Goal: Task Accomplishment & Management: Use online tool/utility

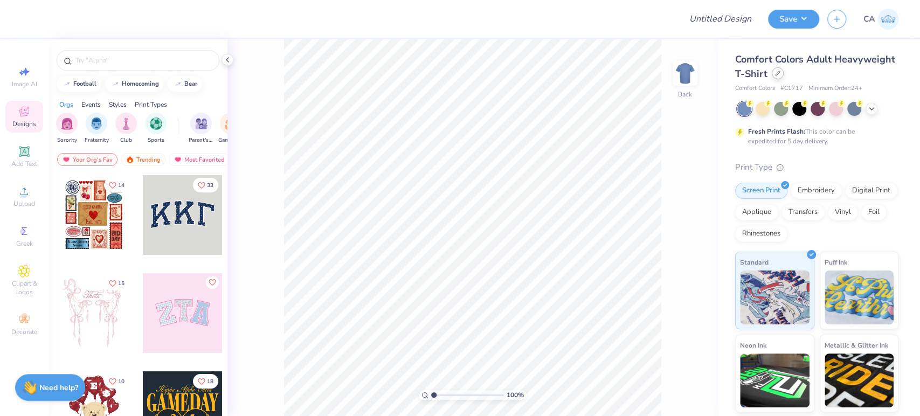
click at [780, 74] on icon at bounding box center [777, 73] width 5 height 5
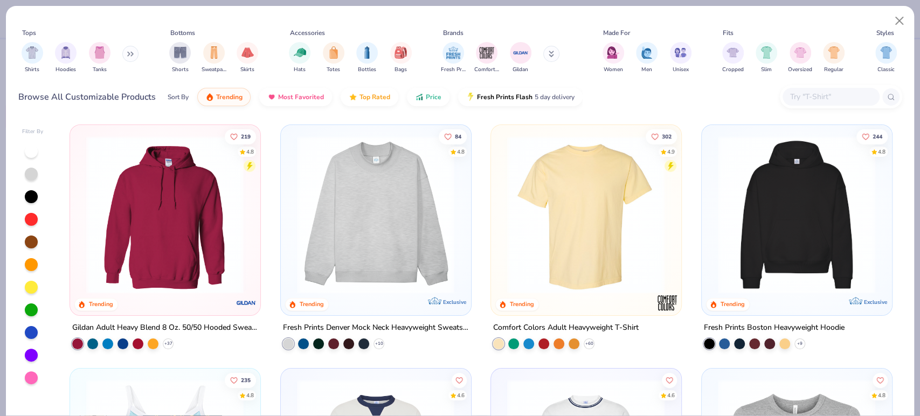
click at [563, 227] on img at bounding box center [586, 215] width 168 height 158
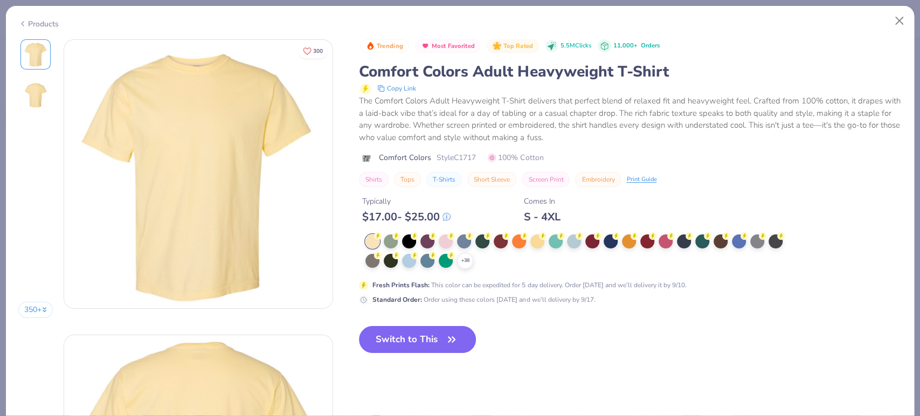
click at [0, 0] on icon at bounding box center [0, 0] width 0 height 0
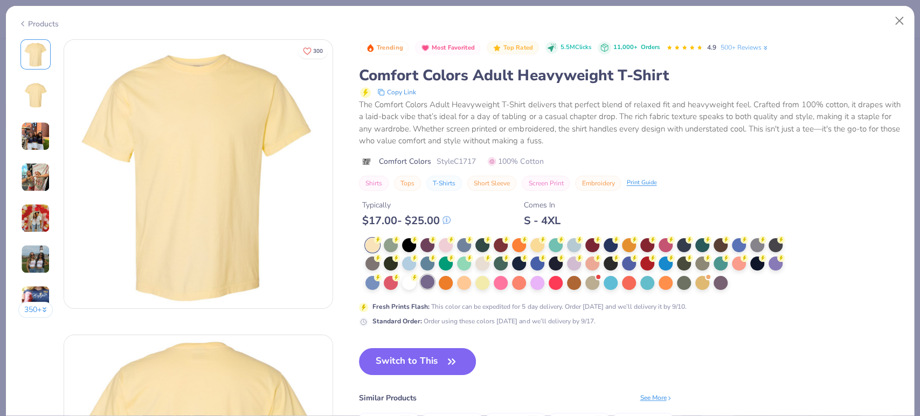
click at [431, 284] on div at bounding box center [427, 282] width 14 height 14
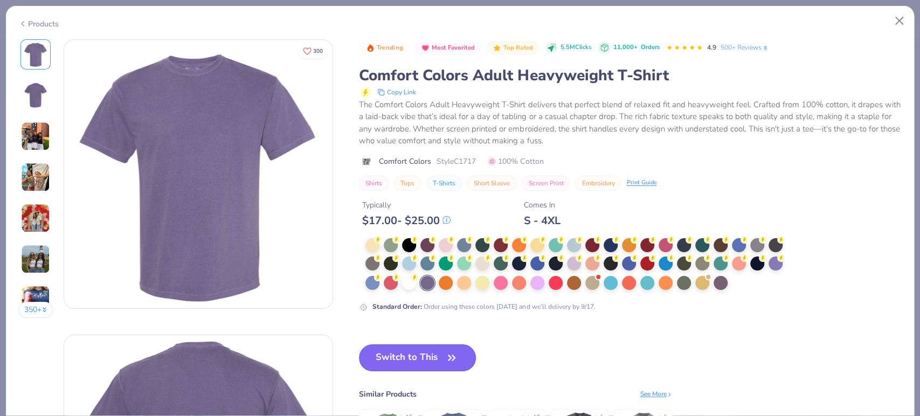
click at [422, 367] on button "Switch to This" at bounding box center [417, 357] width 117 height 27
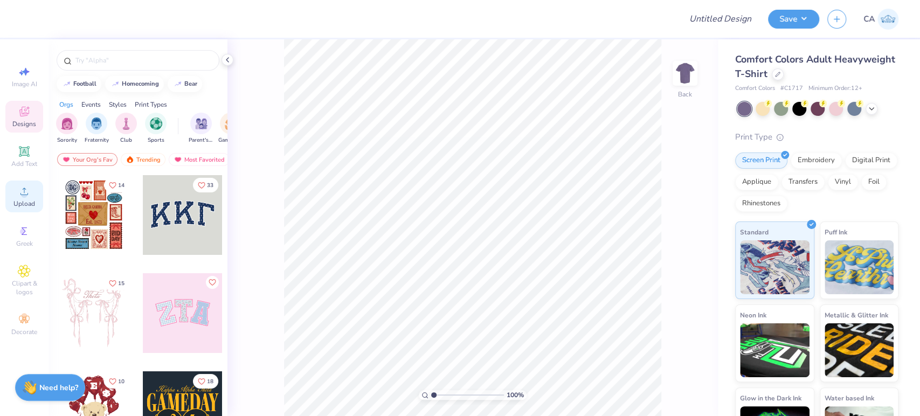
click at [17, 212] on div "Upload" at bounding box center [24, 197] width 38 height 32
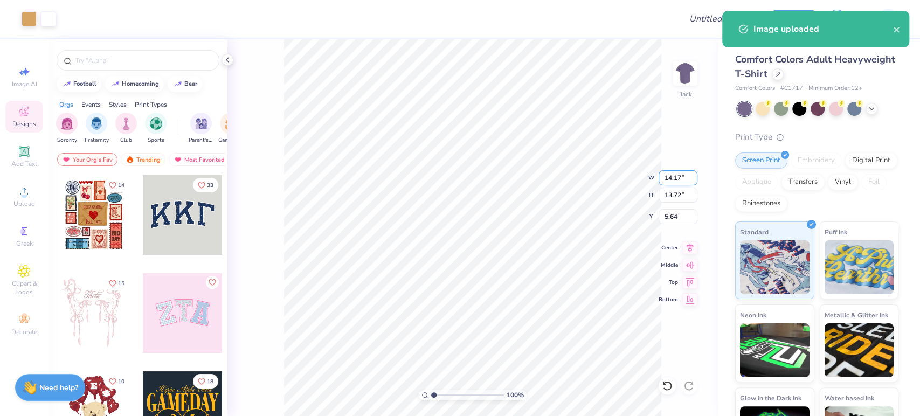
click at [680, 182] on input "14.17" at bounding box center [678, 177] width 39 height 15
type input "12.00"
type input "11.62"
type input "6.69"
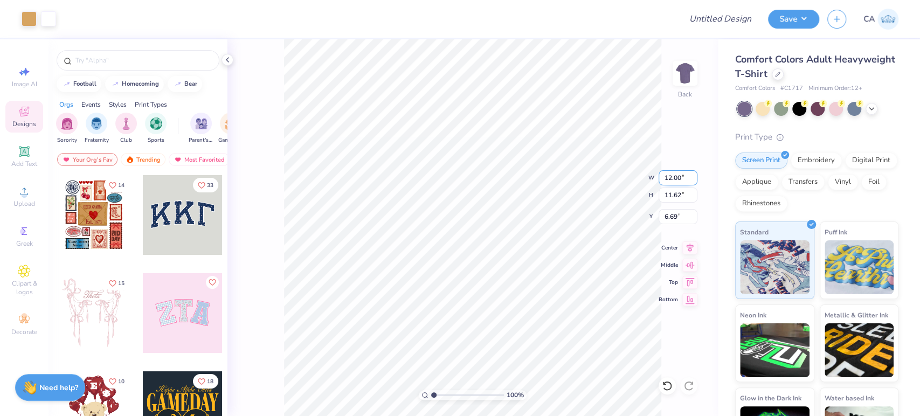
click at [667, 179] on input "12.00" at bounding box center [678, 177] width 39 height 15
type input "10.00"
type input "9.68"
type input "7.66"
click at [675, 198] on input "9.68" at bounding box center [678, 195] width 39 height 15
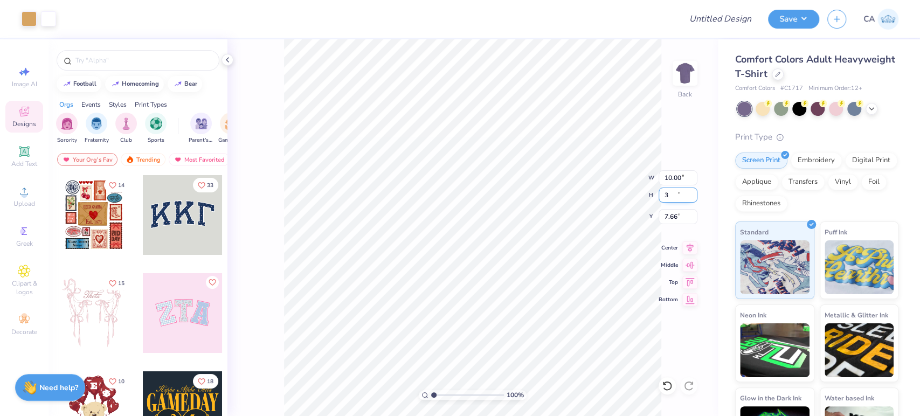
type input "3"
type input "3.10"
type input "3.00"
type input "11.00"
click at [668, 181] on input "3.10" at bounding box center [678, 177] width 39 height 15
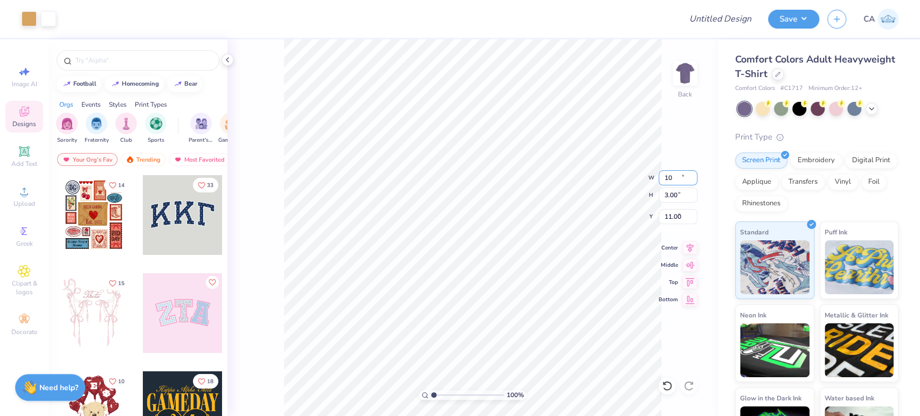
type input "10.00"
type input "9.68"
click at [674, 213] on input "7.66" at bounding box center [678, 216] width 39 height 15
type input "3.00"
click at [702, 19] on input "Design Title" at bounding box center [707, 19] width 106 height 22
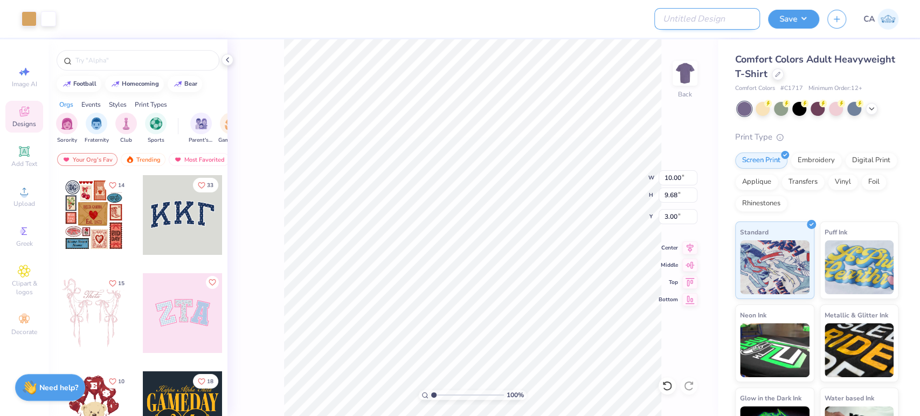
paste input "FPS239959"
type input "FPS239959"
click at [771, 18] on button "Save" at bounding box center [793, 17] width 51 height 19
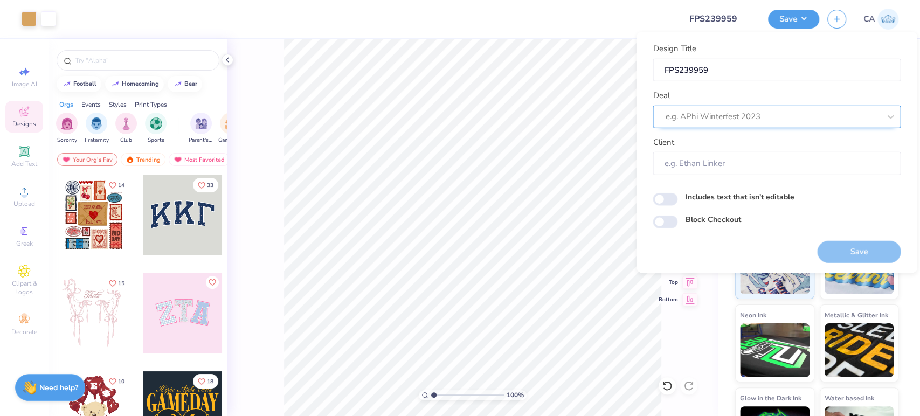
click at [749, 111] on div at bounding box center [772, 116] width 215 height 15
click at [759, 139] on div "Design Tool Gallery" at bounding box center [776, 145] width 239 height 18
type input "design tool gall"
type input "Design Tool Gallery User"
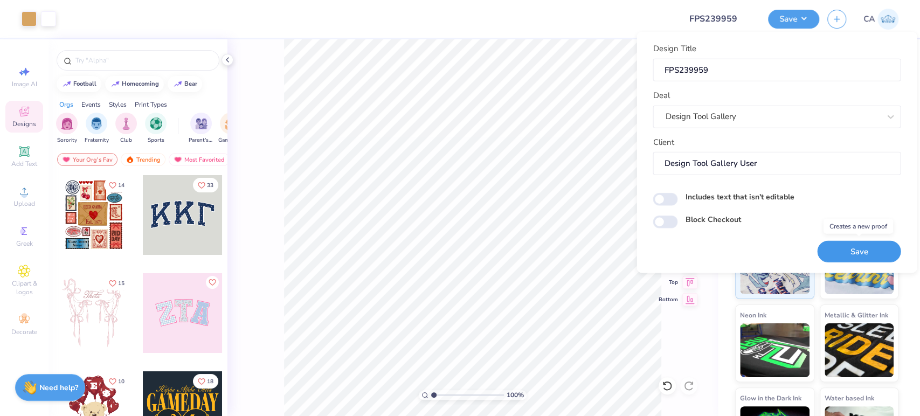
click at [856, 250] on button "Save" at bounding box center [859, 251] width 84 height 22
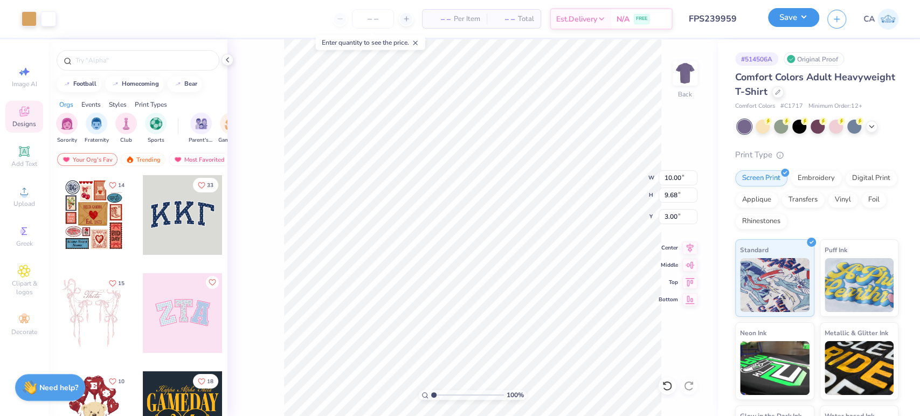
click at [802, 15] on button "Save" at bounding box center [793, 17] width 51 height 19
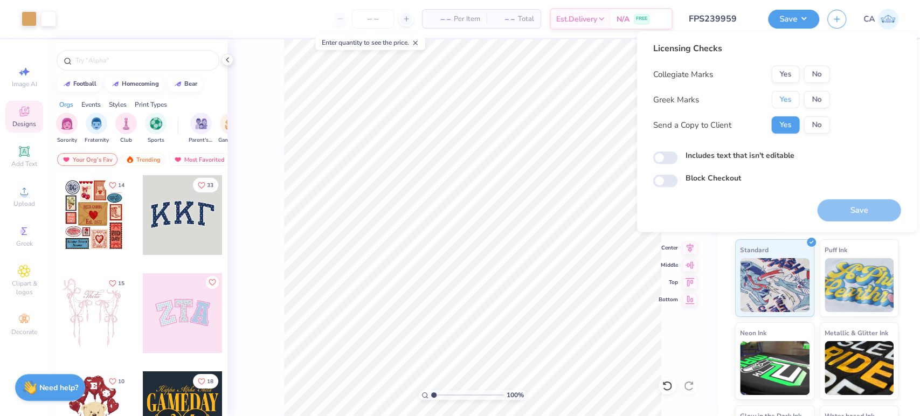
drag, startPoint x: 780, startPoint y: 92, endPoint x: 789, endPoint y: 88, distance: 9.2
click at [782, 92] on button "Yes" at bounding box center [785, 99] width 28 height 17
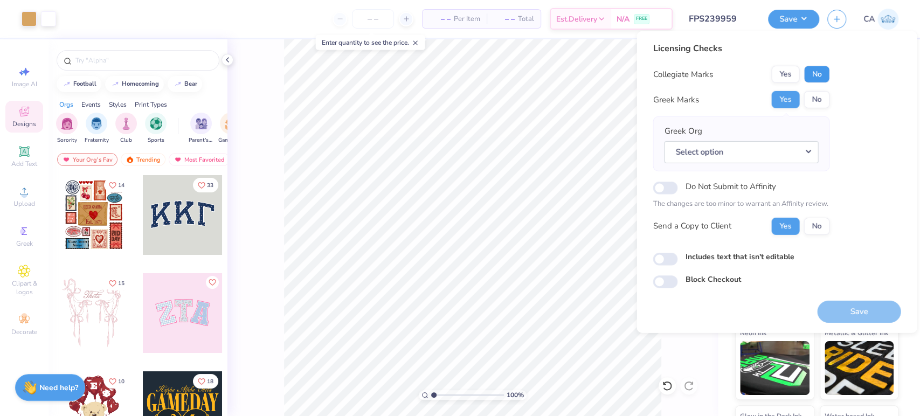
click at [811, 74] on button "No" at bounding box center [817, 74] width 26 height 17
click at [799, 154] on button "Select option" at bounding box center [741, 152] width 154 height 22
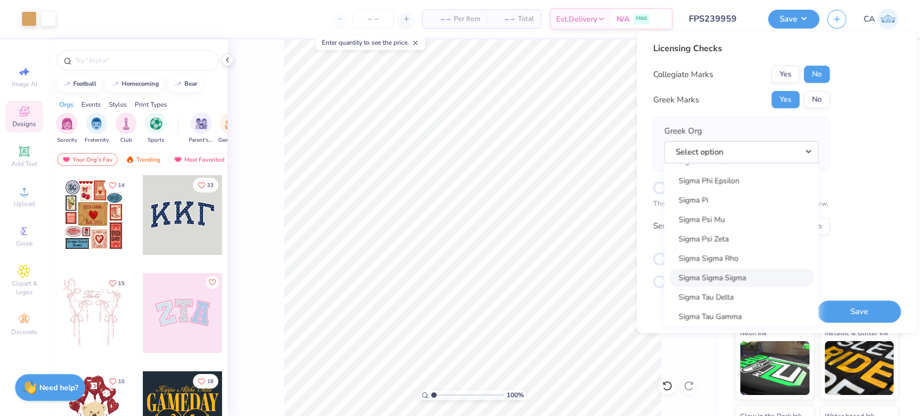
scroll to position [7215, 0]
click at [707, 197] on link "Sigma Pi" at bounding box center [741, 200] width 146 height 18
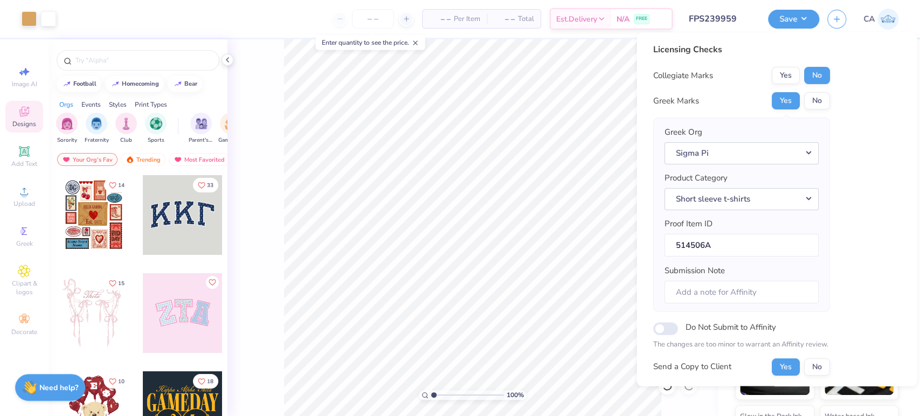
scroll to position [86, 0]
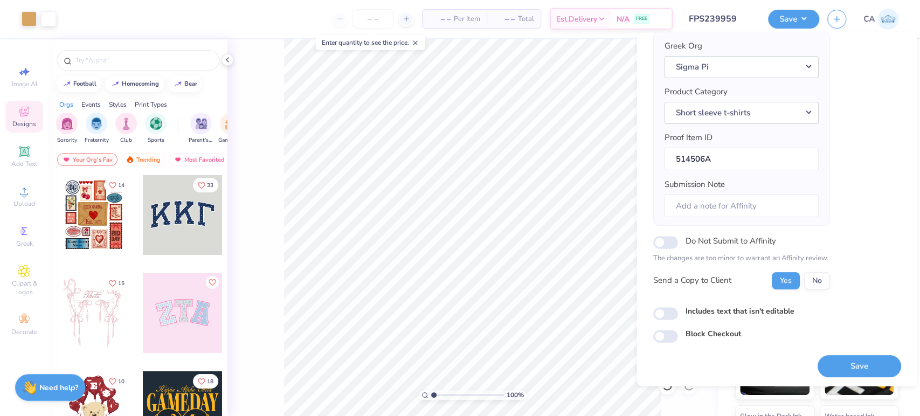
click at [837, 358] on button "Save" at bounding box center [859, 366] width 84 height 22
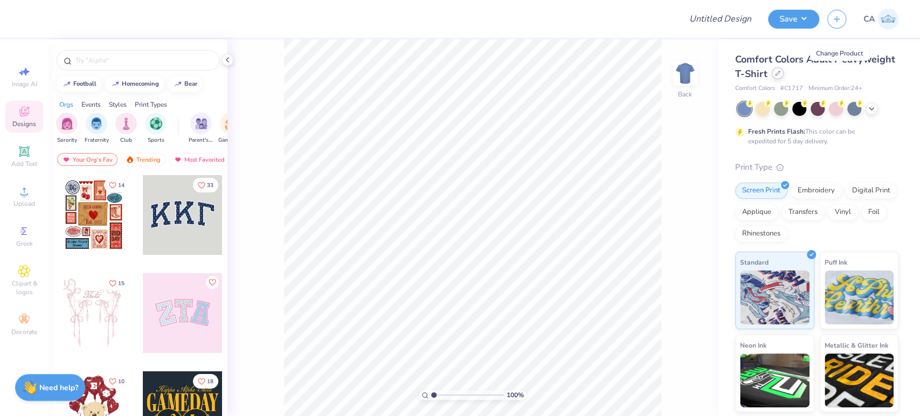
click at [780, 75] on icon at bounding box center [777, 73] width 5 height 5
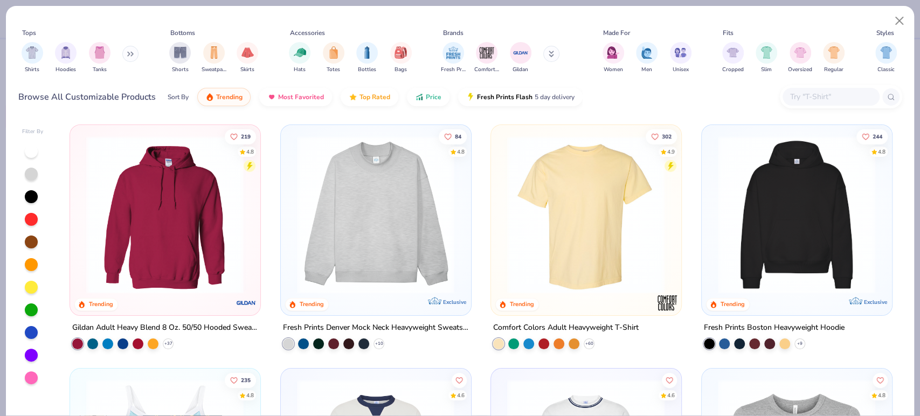
click at [385, 204] on img at bounding box center [376, 215] width 168 height 158
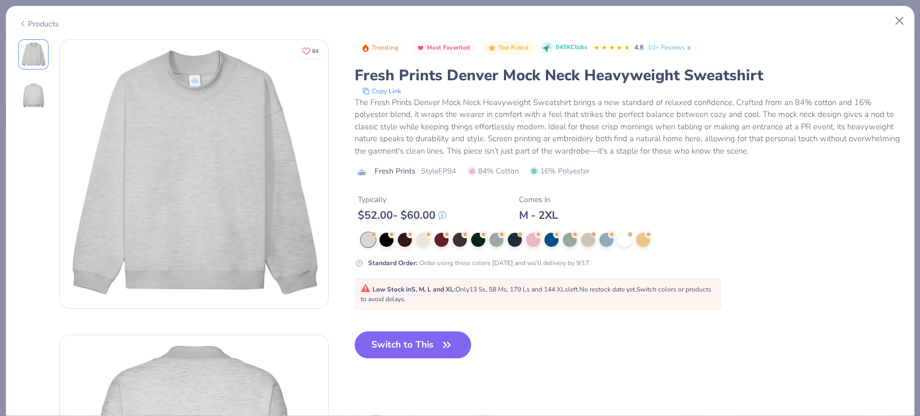
click at [447, 176] on span "Style FP94" at bounding box center [438, 170] width 35 height 11
copy span "FP94"
click at [397, 346] on button "Switch to This" at bounding box center [413, 344] width 117 height 27
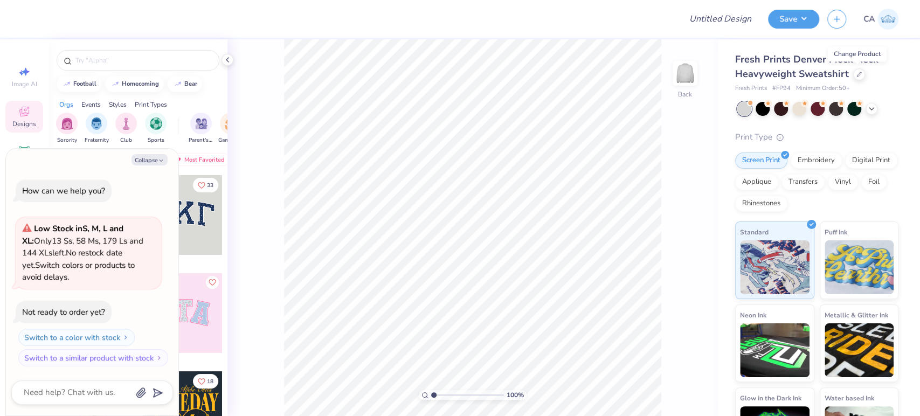
click at [280, 70] on div "100 % Back" at bounding box center [472, 227] width 490 height 377
click at [146, 163] on button "Collapse" at bounding box center [150, 159] width 36 height 11
type textarea "x"
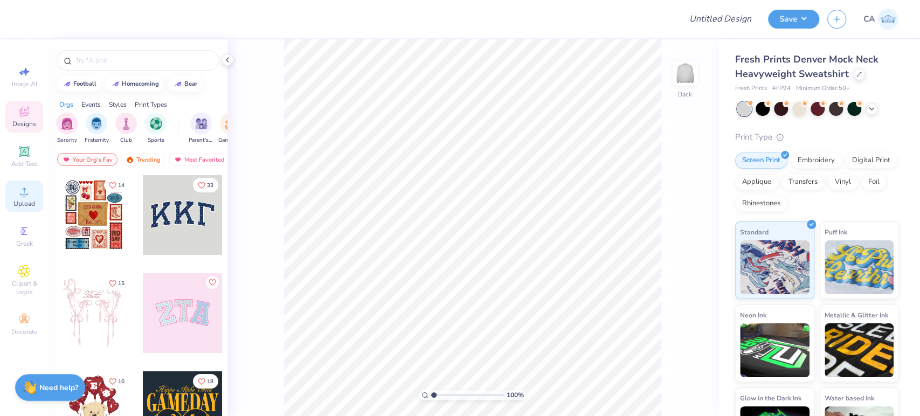
click at [26, 205] on span "Upload" at bounding box center [24, 203] width 22 height 9
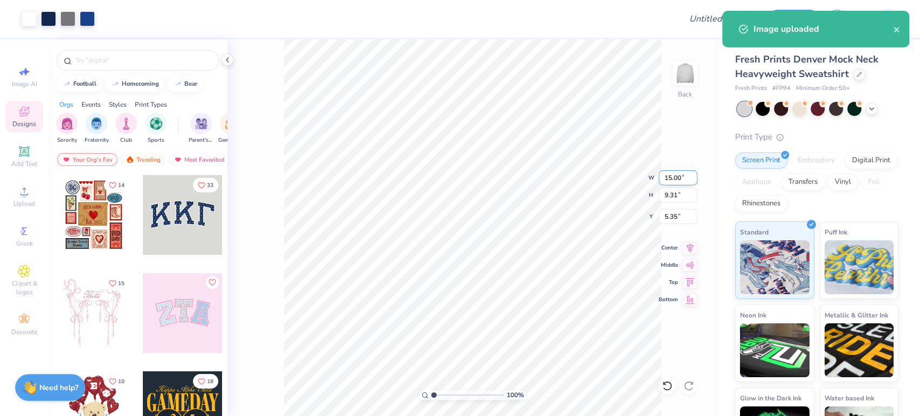
click at [671, 183] on input "15.00" at bounding box center [678, 177] width 39 height 15
type input "12.00"
type input "7.44"
type input "6.28"
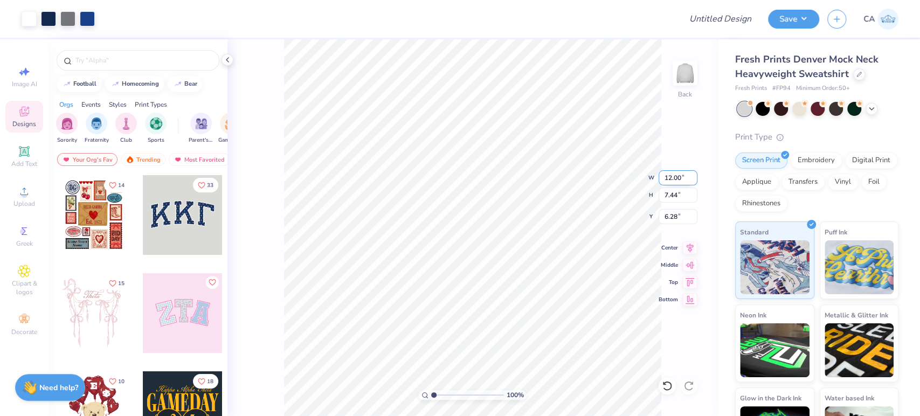
click at [675, 181] on input "12.00" at bounding box center [678, 177] width 39 height 15
type input "12.50"
type input "7.75"
click at [676, 216] on input "6.12" at bounding box center [678, 216] width 39 height 15
type input "2.00"
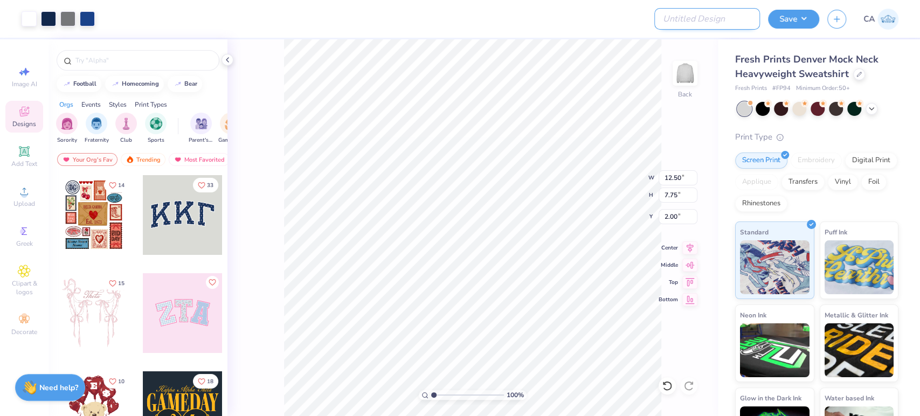
click at [703, 18] on input "Design Title" at bounding box center [707, 19] width 106 height 22
paste input "FPS239964"
type input "FPS239964"
click at [784, 15] on button "Save" at bounding box center [793, 17] width 51 height 19
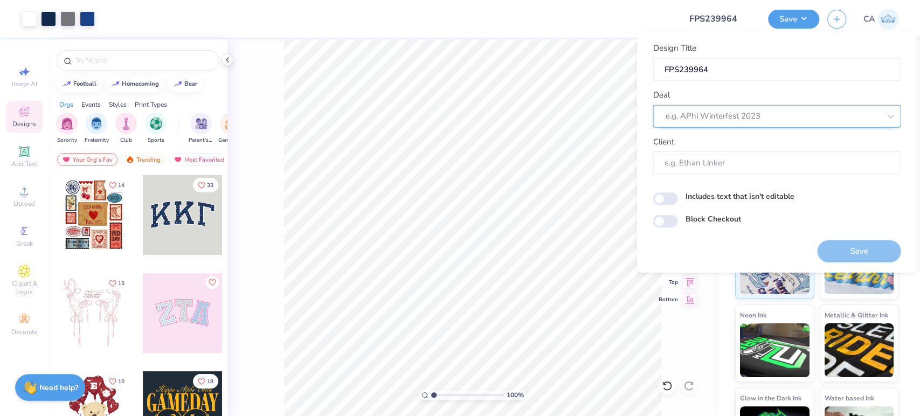
click at [733, 122] on div at bounding box center [772, 116] width 215 height 15
click at [730, 139] on div "Design Tool Gallery" at bounding box center [776, 145] width 239 height 18
type input "design tool gall"
type input "Design Tool Gallery User"
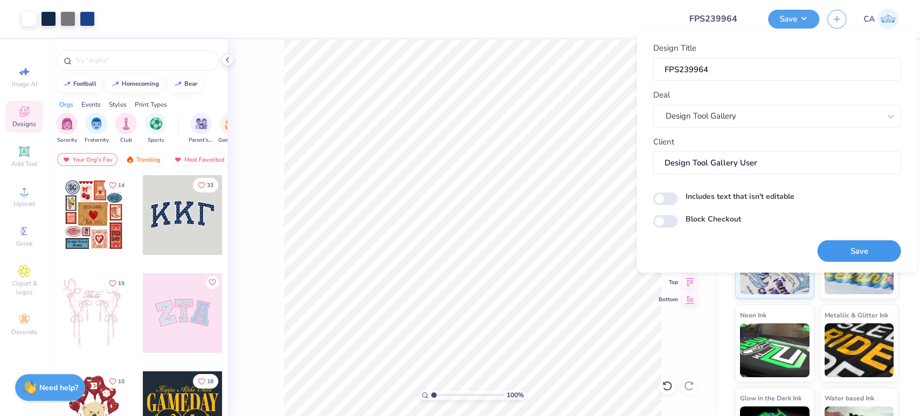
click at [837, 249] on button "Save" at bounding box center [859, 251] width 84 height 22
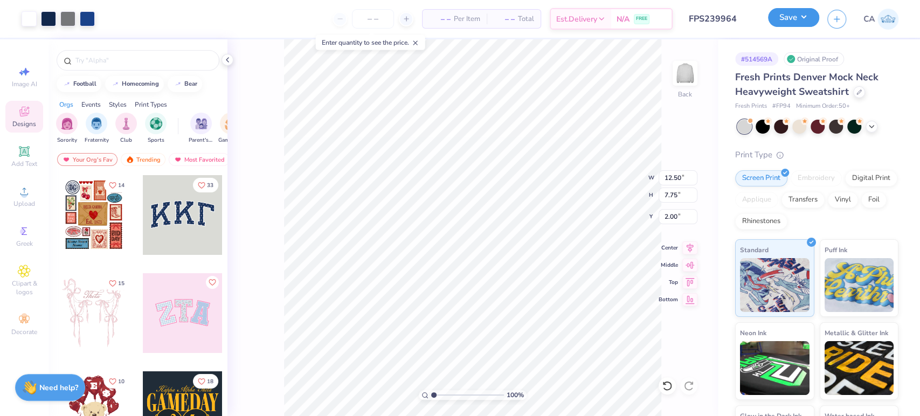
click at [808, 18] on button "Save" at bounding box center [793, 17] width 51 height 19
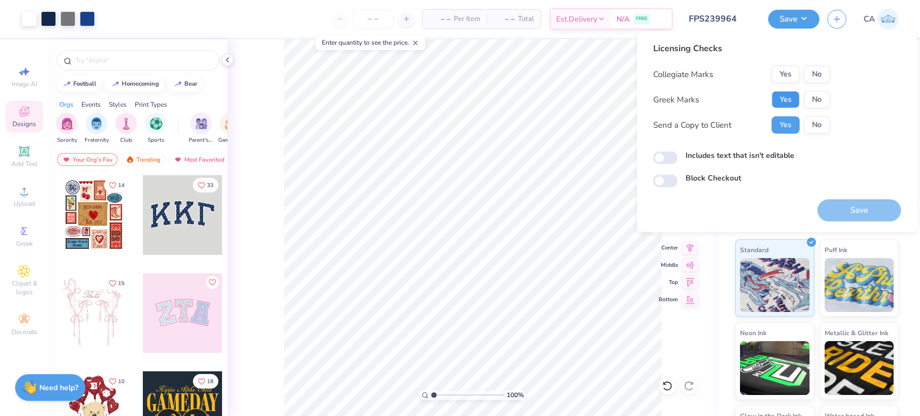
click at [795, 99] on button "Yes" at bounding box center [785, 99] width 28 height 17
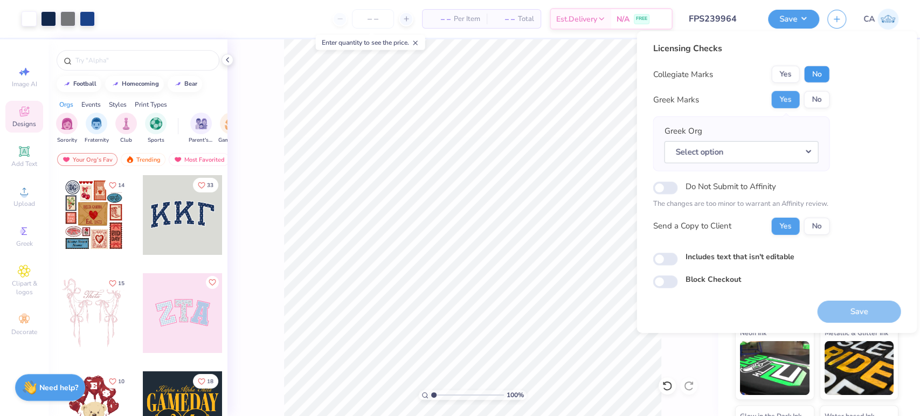
click at [814, 78] on button "No" at bounding box center [817, 74] width 26 height 17
click at [807, 160] on button "Select option" at bounding box center [741, 152] width 154 height 22
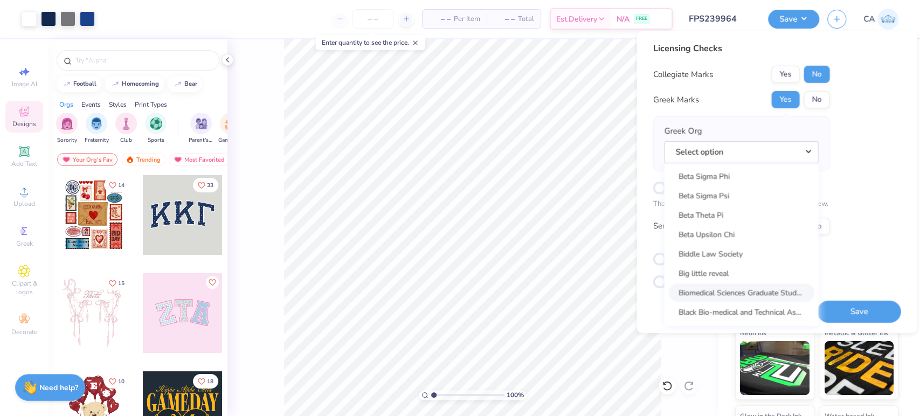
scroll to position [1455, 0]
click at [730, 246] on link "Beta Sigma Psi" at bounding box center [741, 255] width 146 height 18
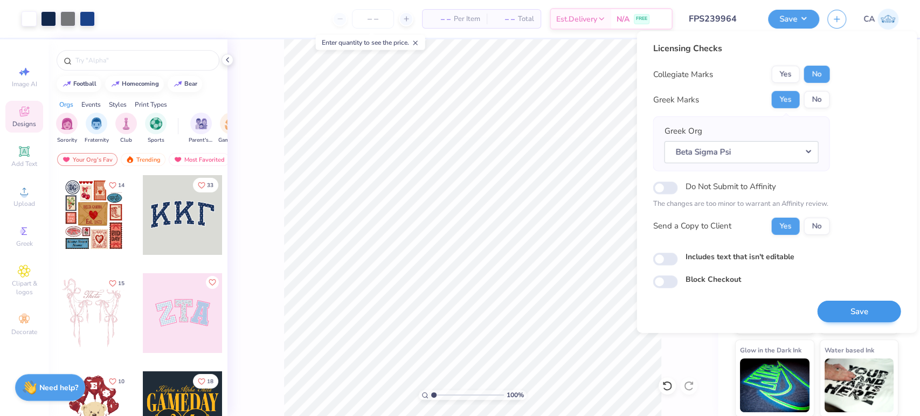
scroll to position [66, 0]
click at [858, 305] on button "Save" at bounding box center [859, 311] width 84 height 22
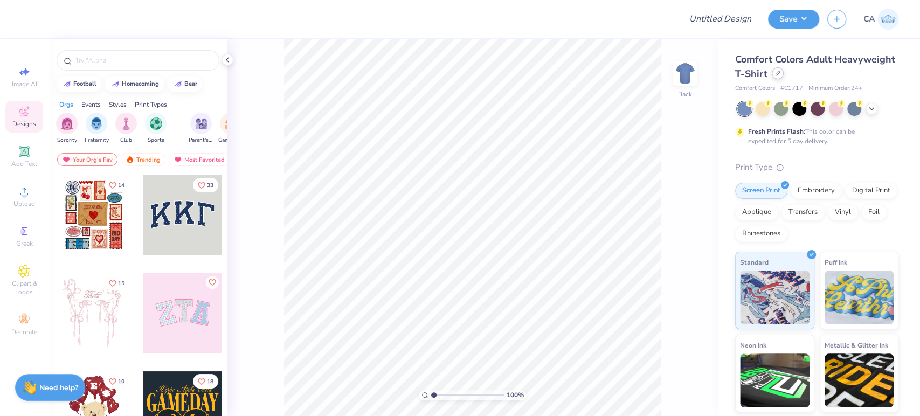
click at [784, 74] on div at bounding box center [778, 73] width 12 height 12
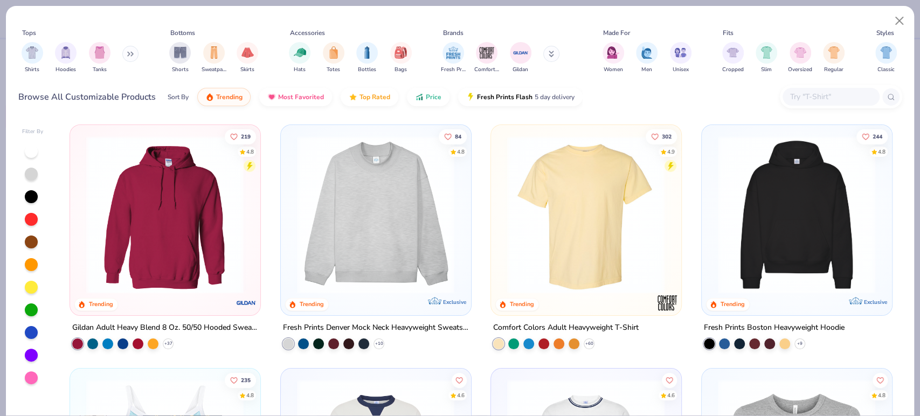
click at [772, 189] on img at bounding box center [797, 215] width 168 height 158
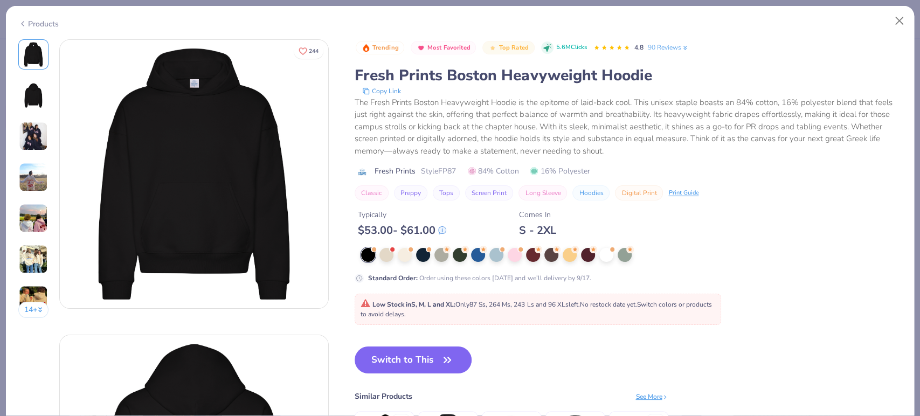
click at [30, 27] on div "Products" at bounding box center [460, 20] width 908 height 28
click at [27, 20] on div "Products" at bounding box center [38, 23] width 40 height 11
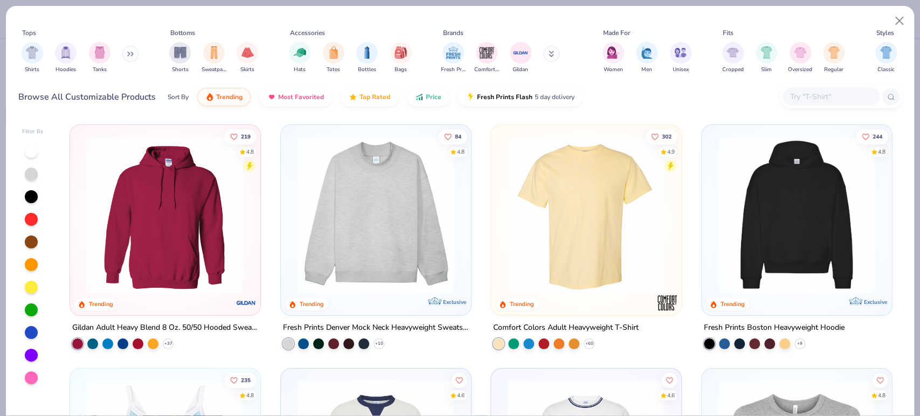
click at [344, 233] on img at bounding box center [376, 215] width 168 height 158
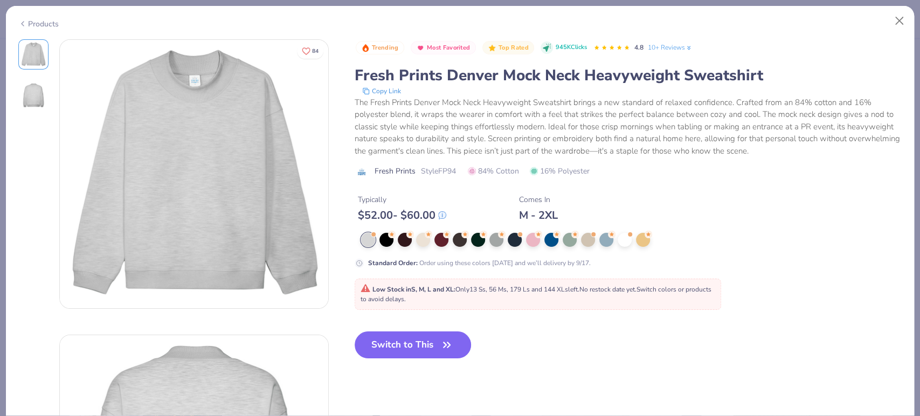
click at [395, 240] on div at bounding box center [573, 240] width 425 height 14
click at [405, 238] on div at bounding box center [405, 239] width 14 height 14
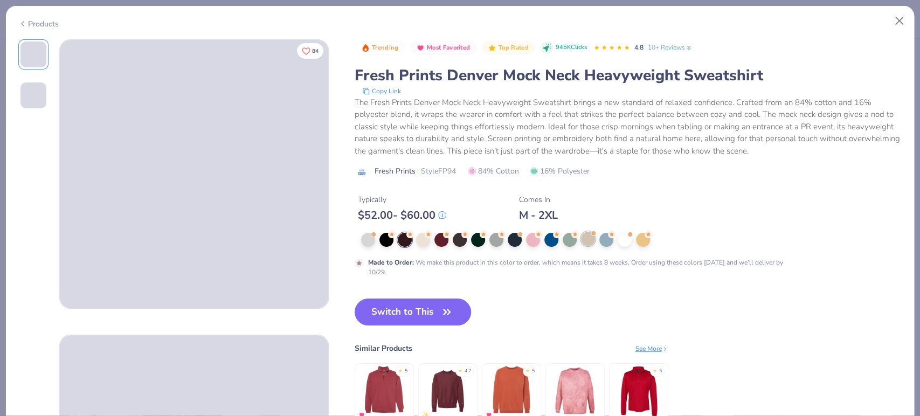
click at [591, 240] on div at bounding box center [588, 239] width 14 height 14
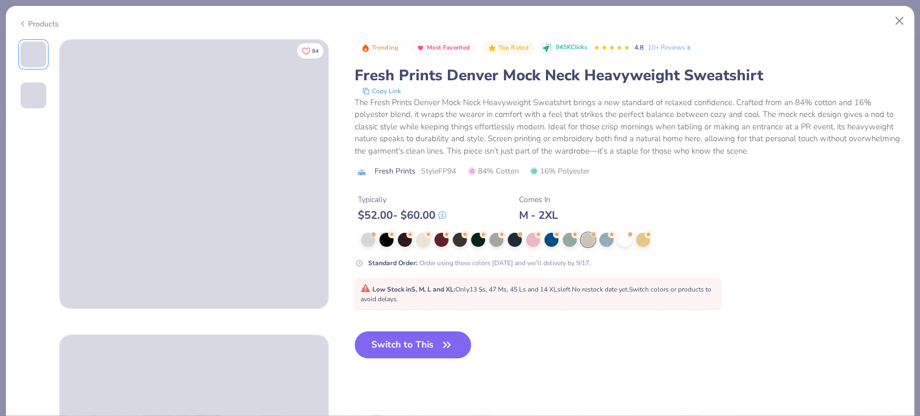
click at [29, 26] on div "Products" at bounding box center [460, 20] width 908 height 28
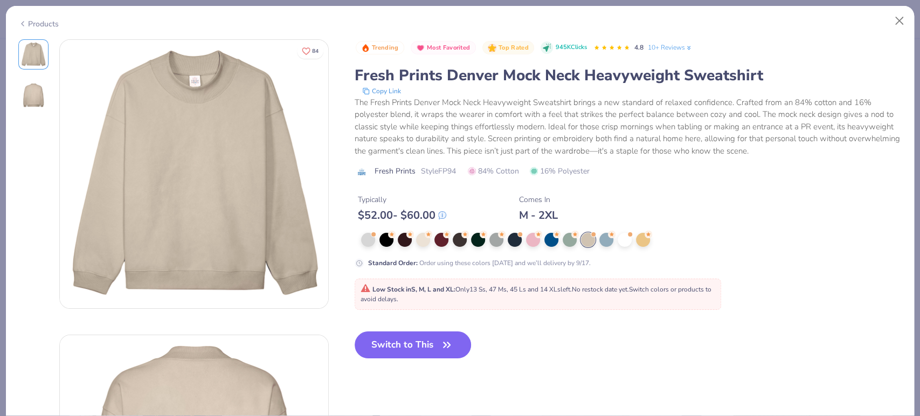
click at [29, 24] on div "Products" at bounding box center [38, 23] width 40 height 11
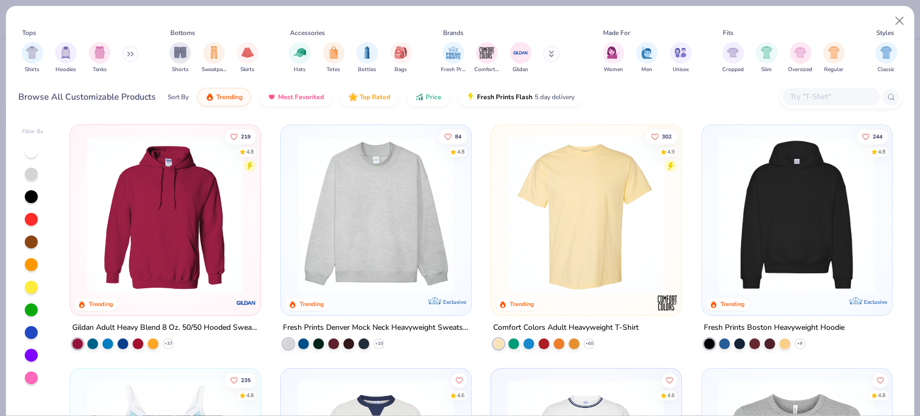
click at [570, 218] on img at bounding box center [586, 215] width 168 height 158
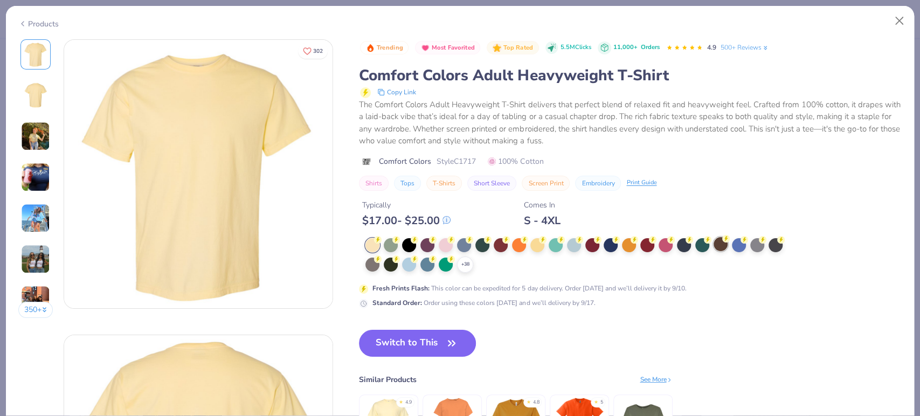
click at [722, 243] on div at bounding box center [721, 244] width 14 height 14
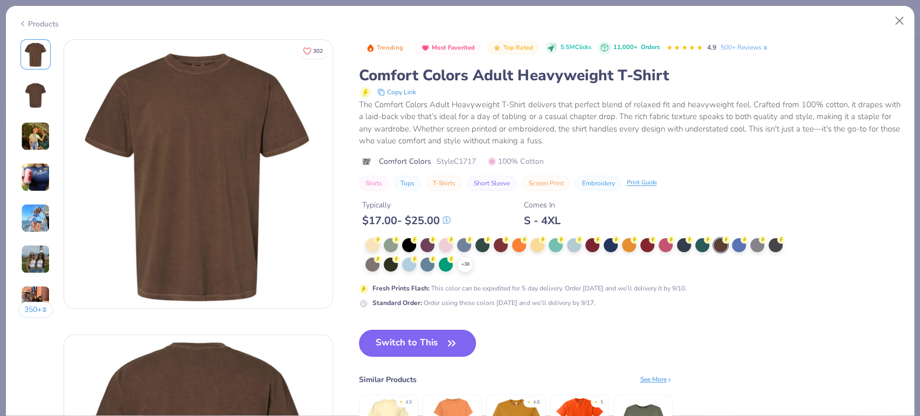
click at [428, 340] on button "Switch to This" at bounding box center [417, 343] width 117 height 27
